Goal: Navigation & Orientation: Understand site structure

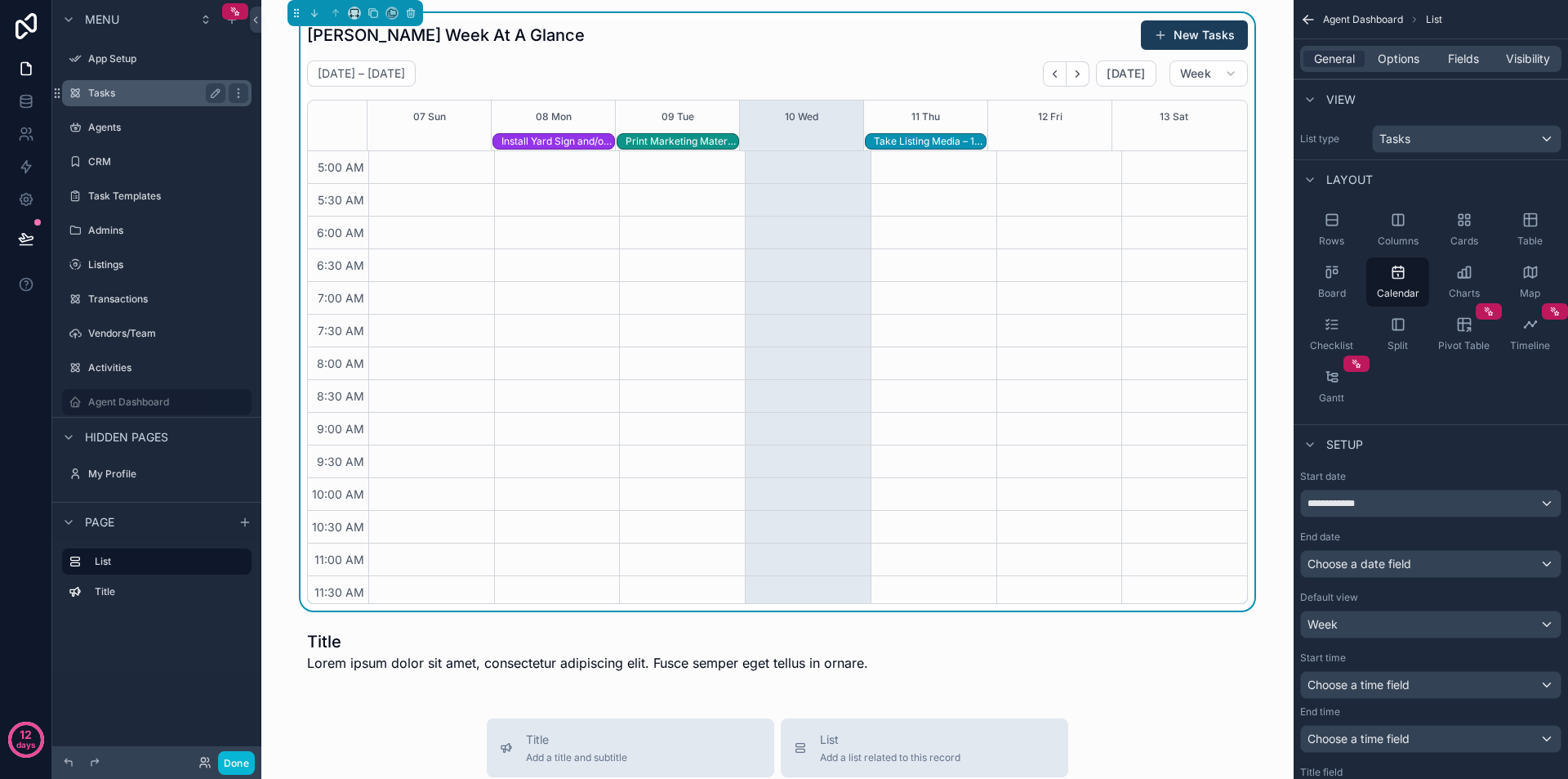
click at [129, 88] on label "Tasks" at bounding box center [153, 93] width 131 height 13
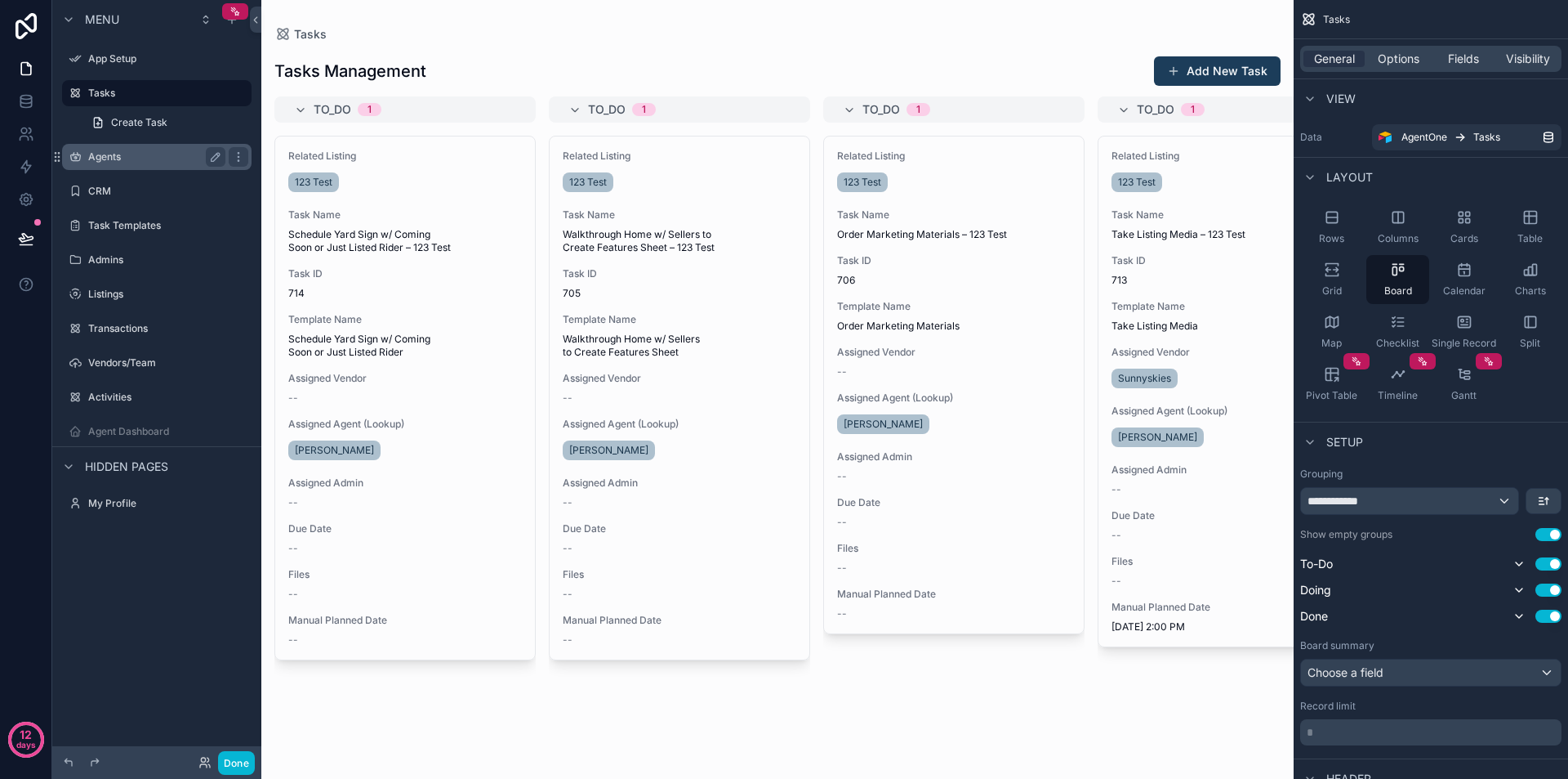
click at [141, 160] on label "Agents" at bounding box center [153, 156] width 131 height 13
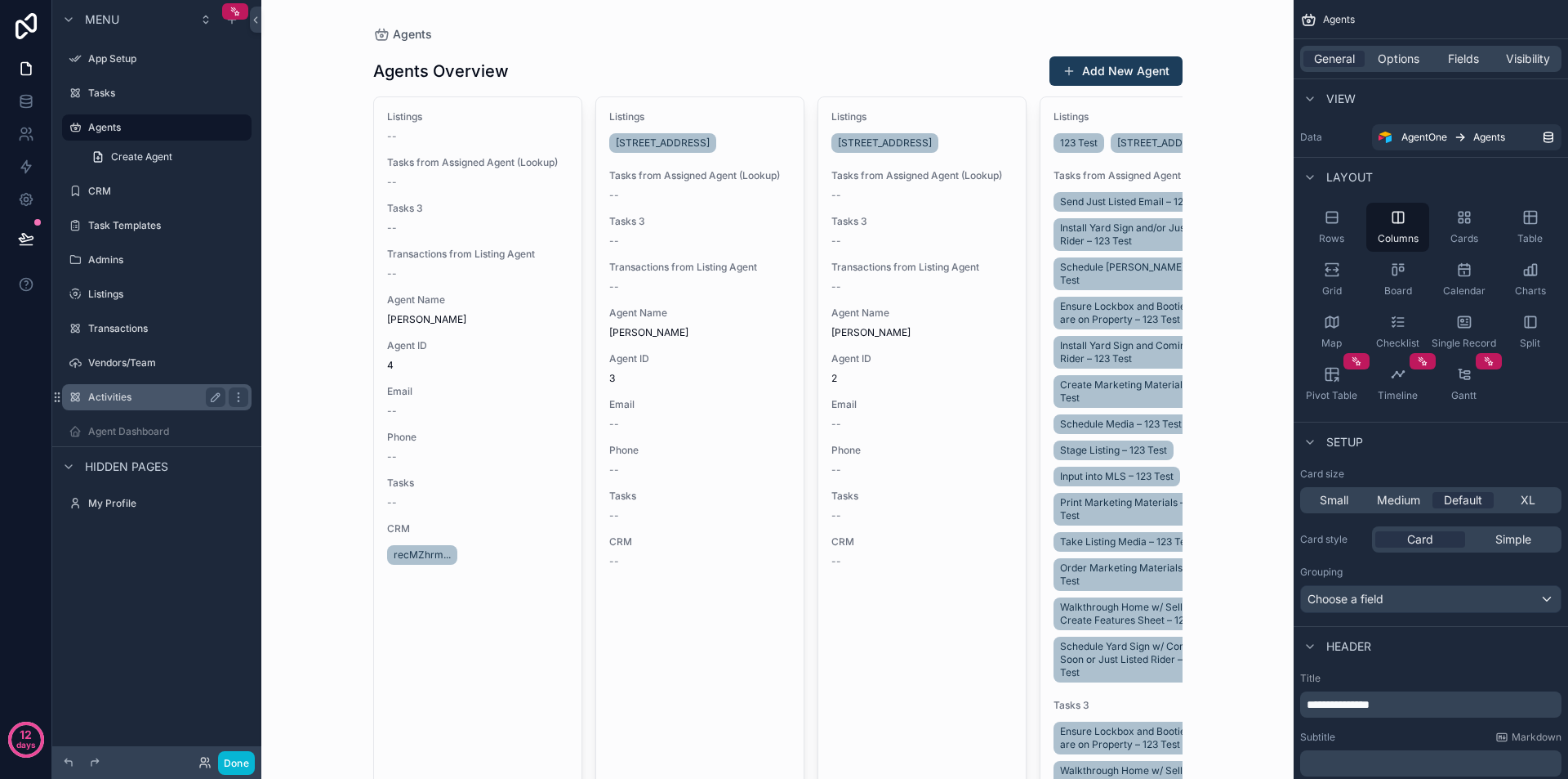
click at [156, 398] on label "Activities" at bounding box center [153, 396] width 131 height 13
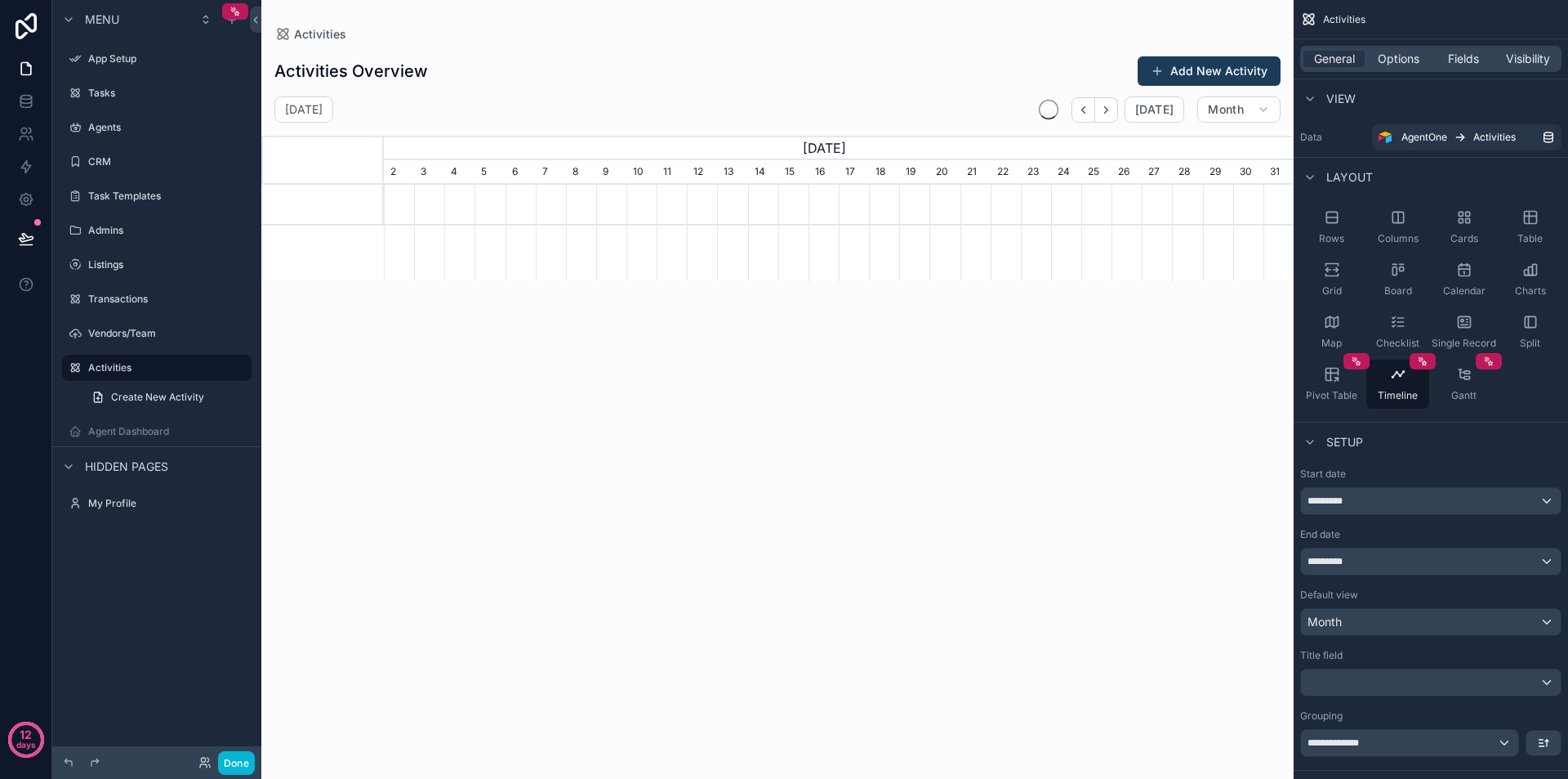
scroll to position [0, 910]
click at [134, 428] on label "Agent Dashboard" at bounding box center [153, 431] width 131 height 13
